Goal: Task Accomplishment & Management: Manage account settings

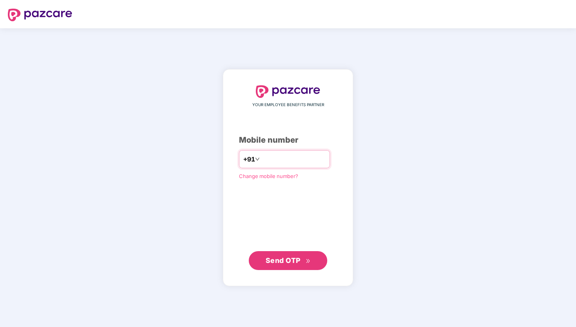
click at [292, 158] on input "number" at bounding box center [293, 159] width 64 height 13
type input "**********"
click at [277, 258] on span "Send OTP" at bounding box center [283, 259] width 35 height 8
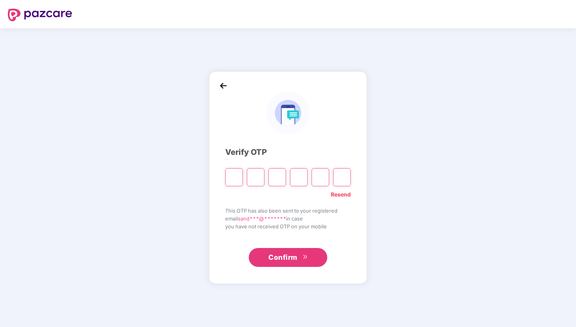
type input "*"
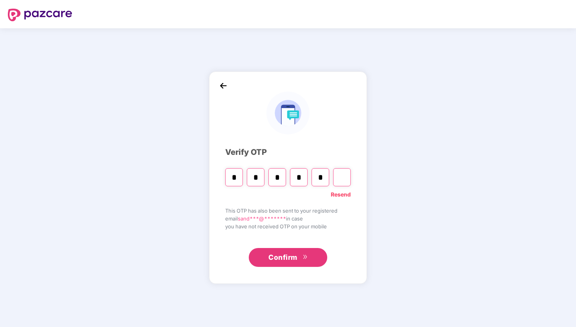
type input "*"
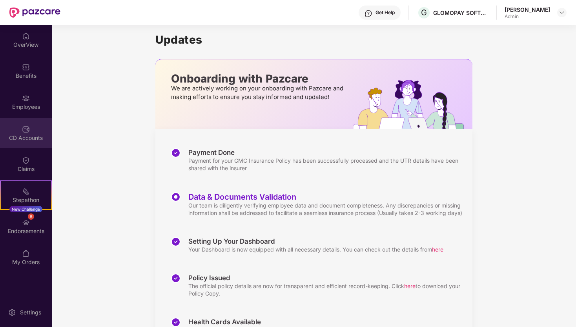
scroll to position [5, 0]
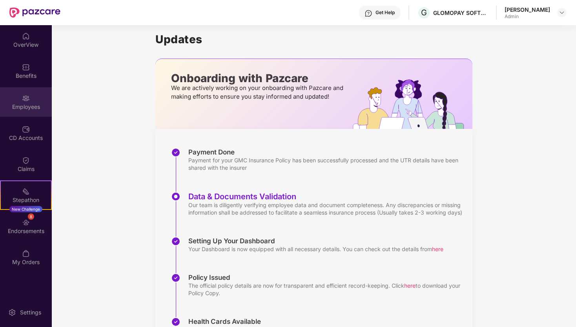
click at [30, 105] on div "Employees" at bounding box center [26, 107] width 52 height 8
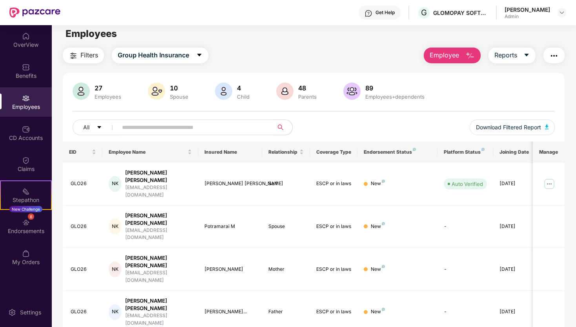
click at [181, 123] on input "text" at bounding box center [192, 127] width 141 height 12
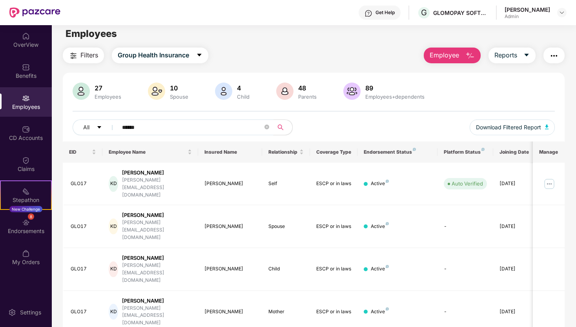
type input "******"
click at [553, 177] on img at bounding box center [549, 183] width 13 height 13
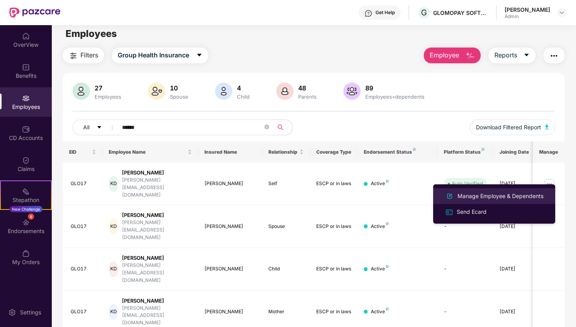
click at [493, 195] on div "Manage Employee & Dependents" at bounding box center [500, 196] width 89 height 9
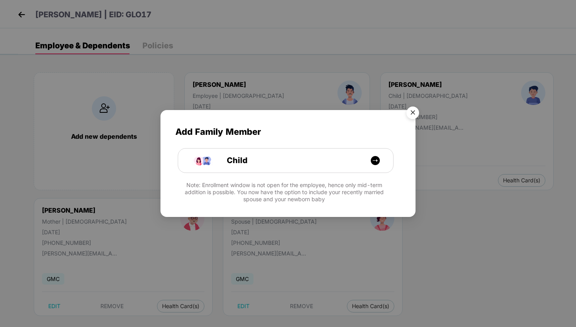
click at [413, 112] on img "Close" at bounding box center [413, 114] width 22 height 22
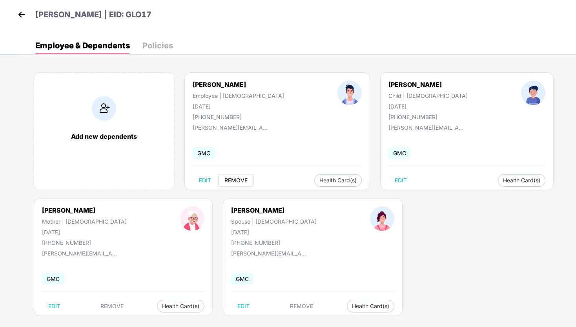
click at [241, 181] on span "REMOVE" at bounding box center [235, 180] width 23 height 6
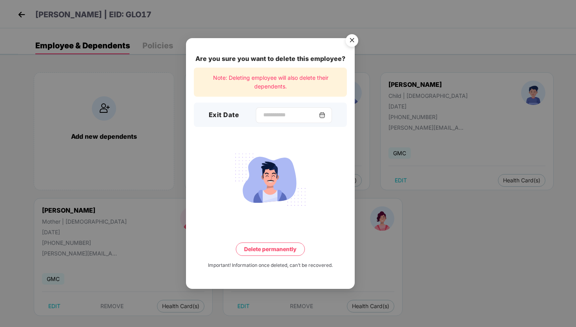
click at [324, 116] on img at bounding box center [322, 115] width 6 height 6
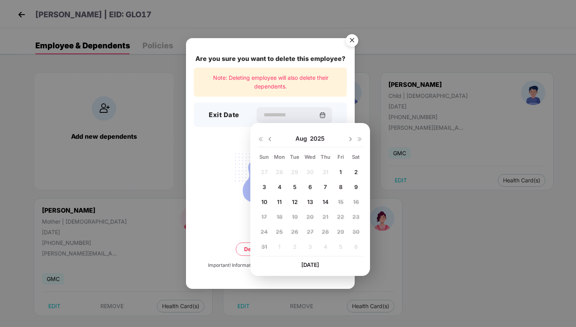
click at [327, 188] on span "7" at bounding box center [325, 186] width 3 height 7
type input "**********"
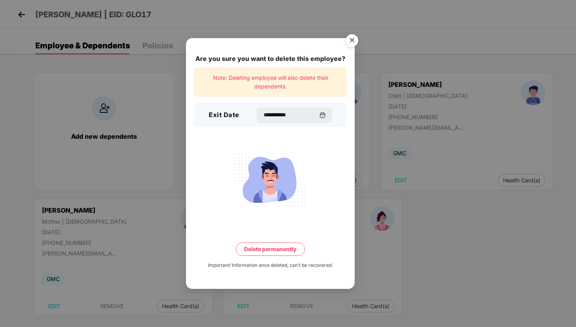
click at [262, 248] on button "Delete permanently" at bounding box center [270, 248] width 69 height 13
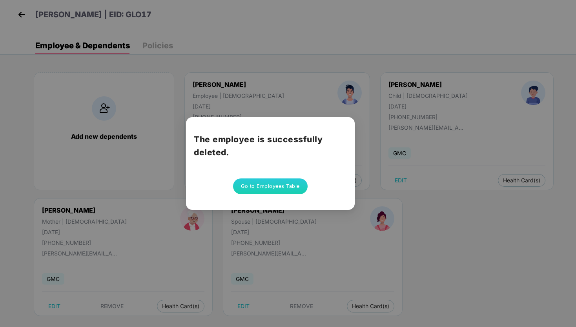
click at [274, 188] on button "Go to Employees Table" at bounding box center [270, 186] width 75 height 16
